Goal: Browse casually

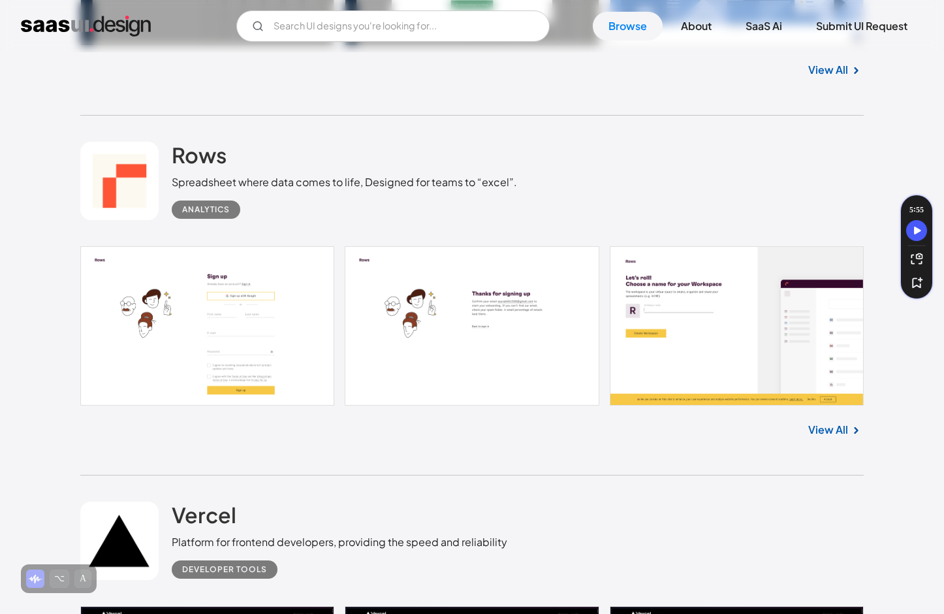
scroll to position [1001, 0]
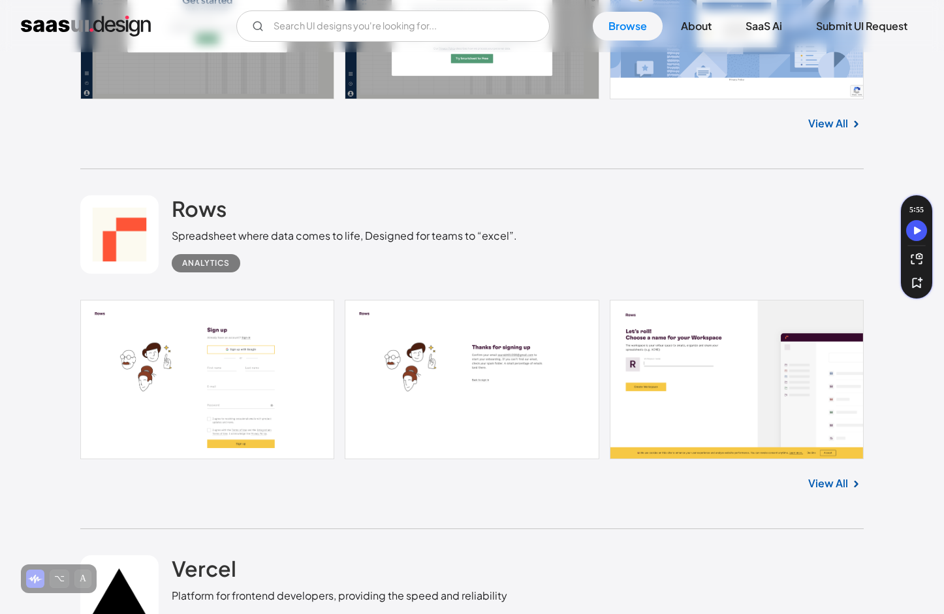
click at [828, 478] on link "View All" at bounding box center [828, 483] width 40 height 16
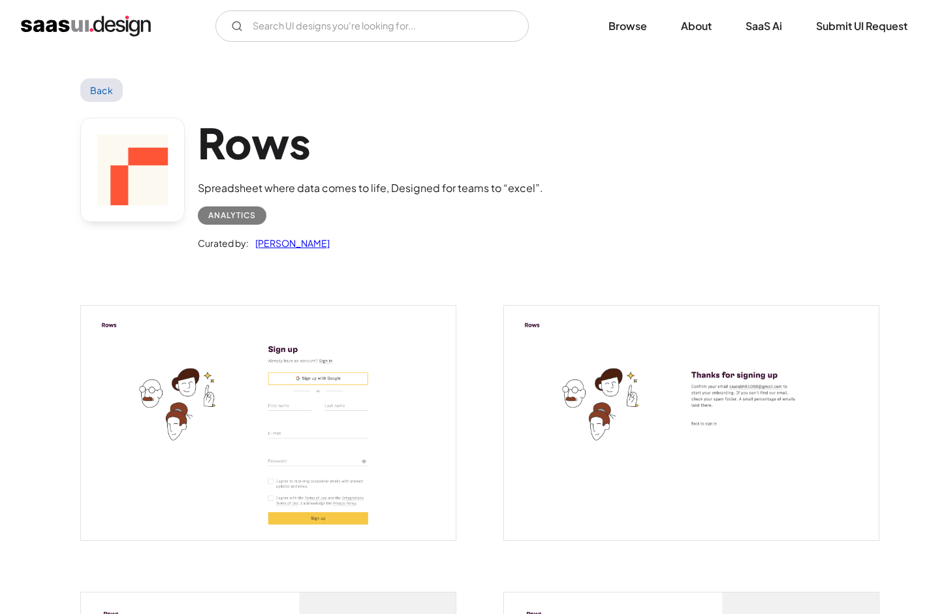
click at [126, 27] on img "home" at bounding box center [86, 26] width 130 height 21
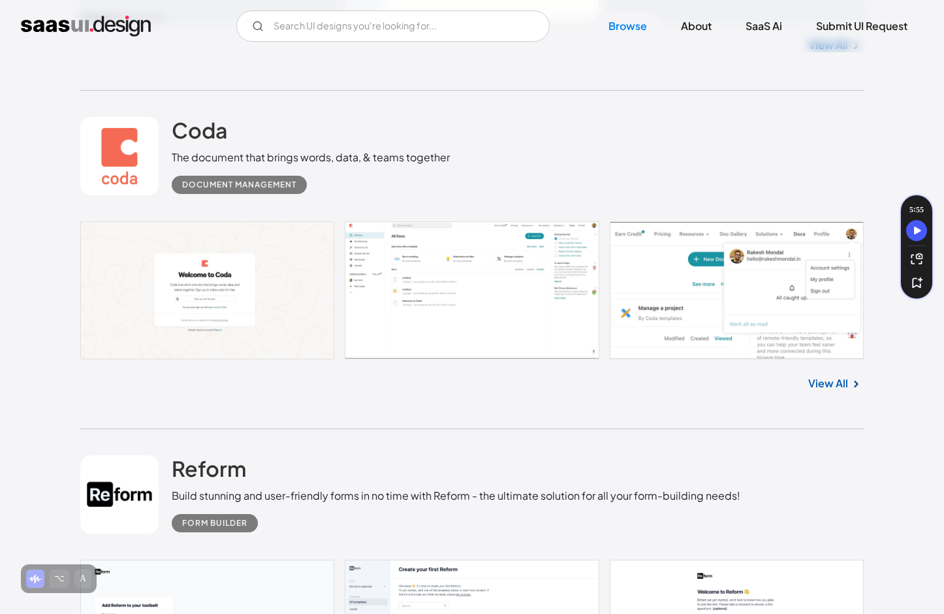
scroll to position [8025, 0]
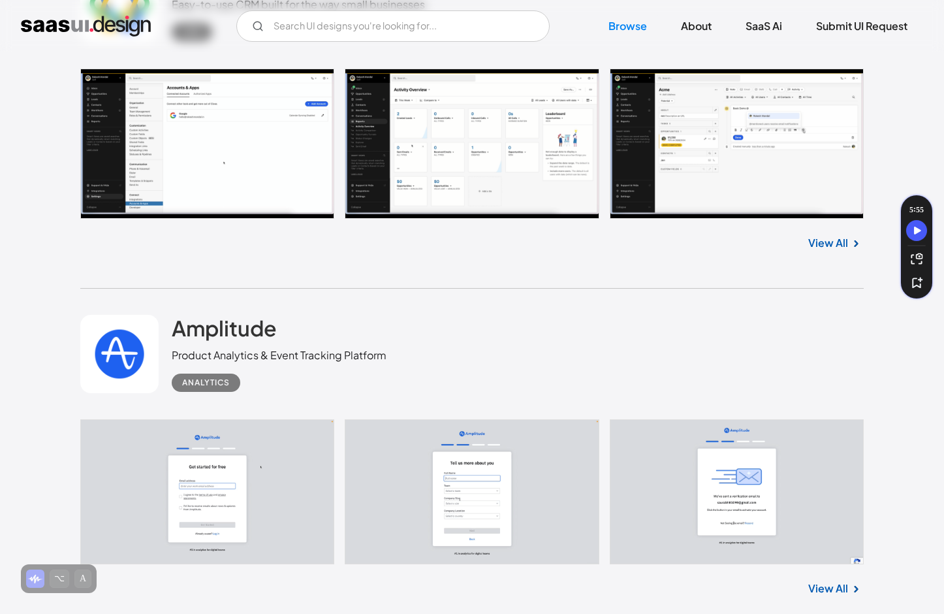
scroll to position [9499, 0]
